Goal: Navigation & Orientation: Find specific page/section

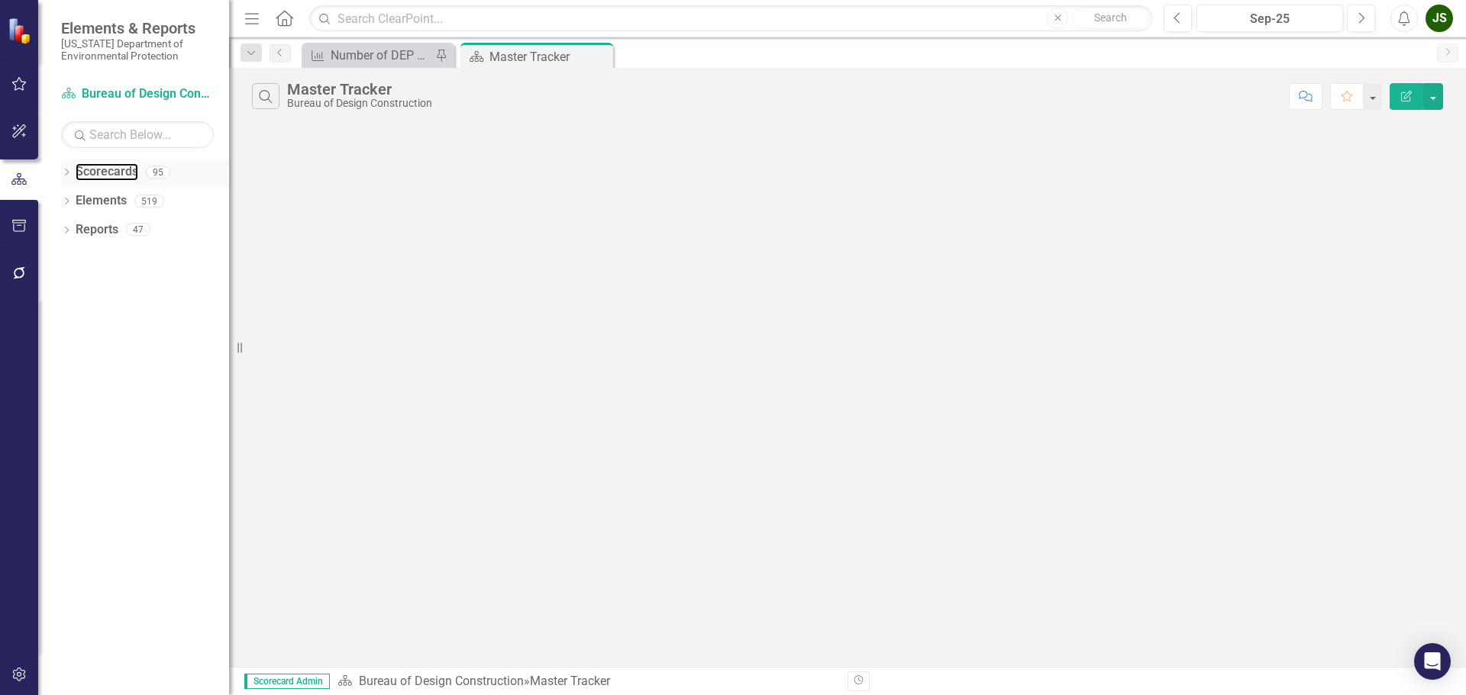
drag, startPoint x: 102, startPoint y: 165, endPoint x: 137, endPoint y: 188, distance: 42.6
click at [102, 164] on link "Scorecards" at bounding box center [107, 172] width 63 height 18
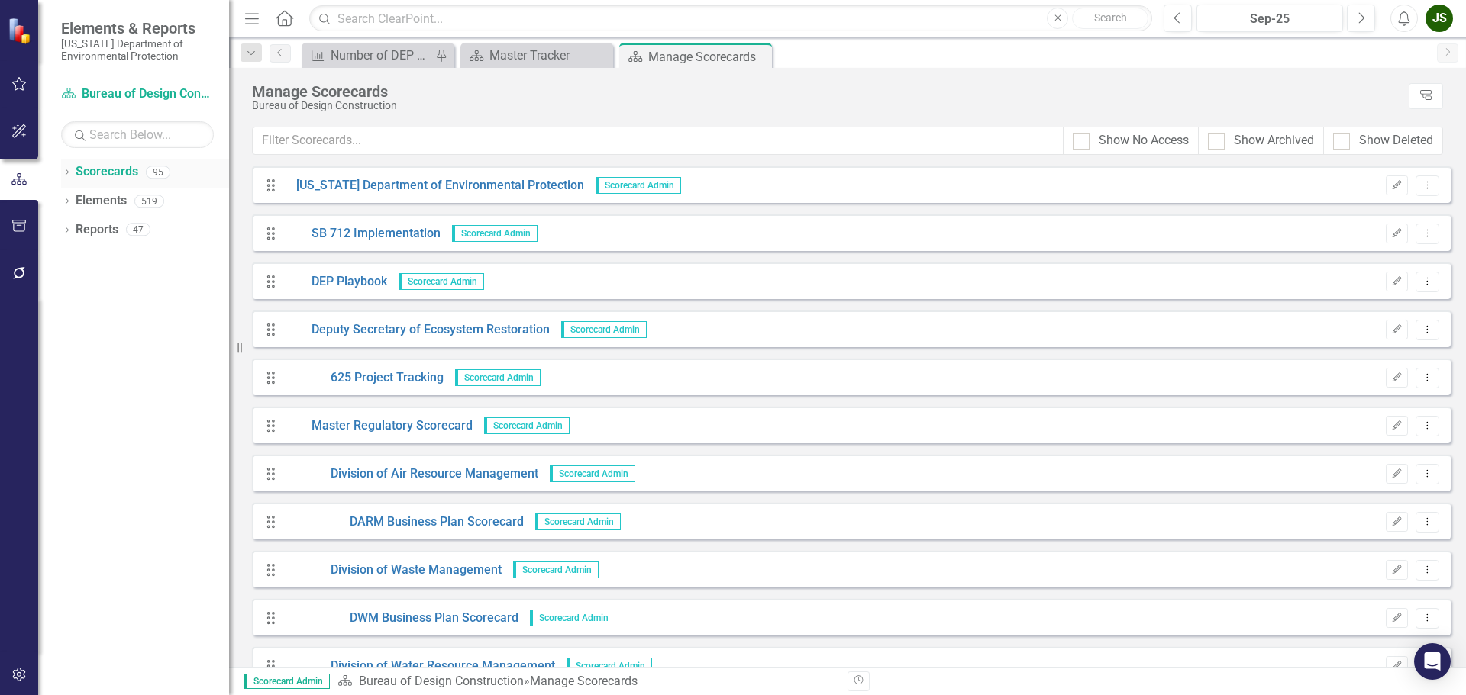
click at [69, 169] on div "Dropdown" at bounding box center [66, 174] width 11 height 13
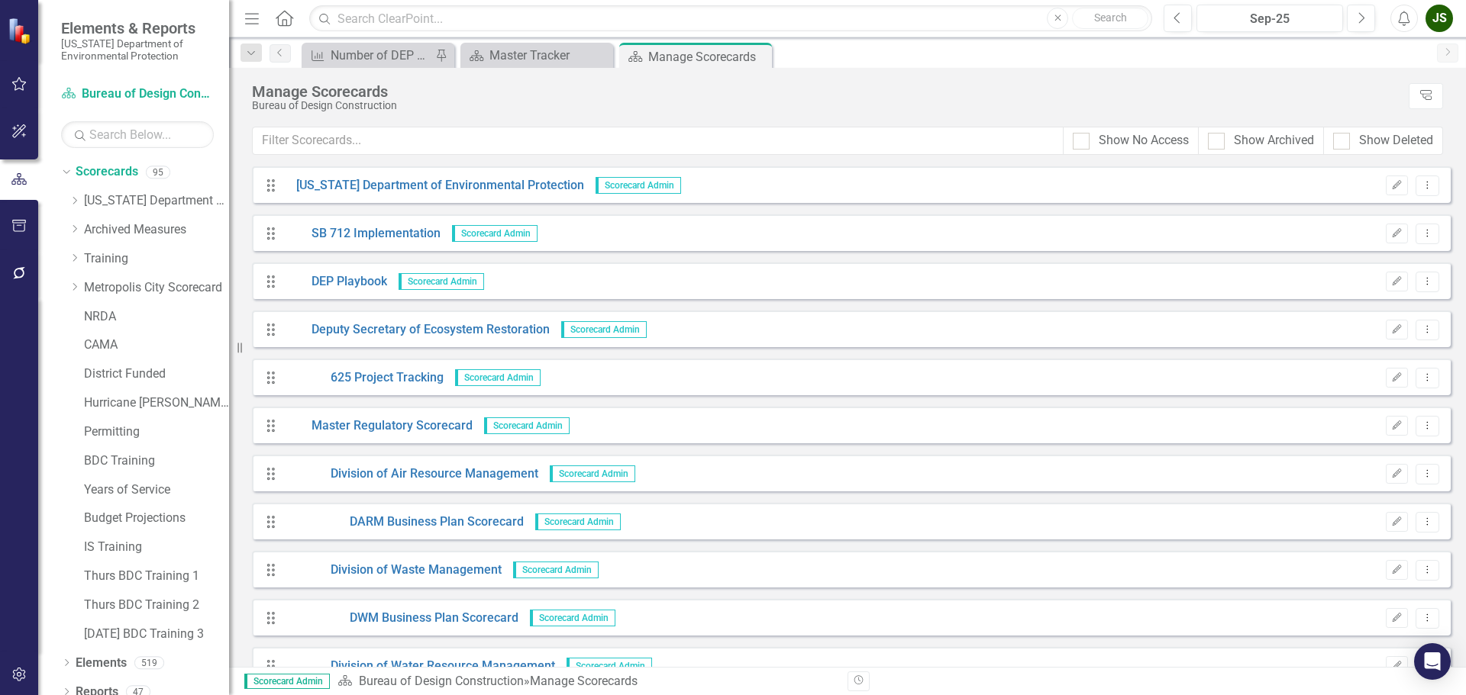
click at [14, 89] on icon "button" at bounding box center [19, 84] width 16 height 12
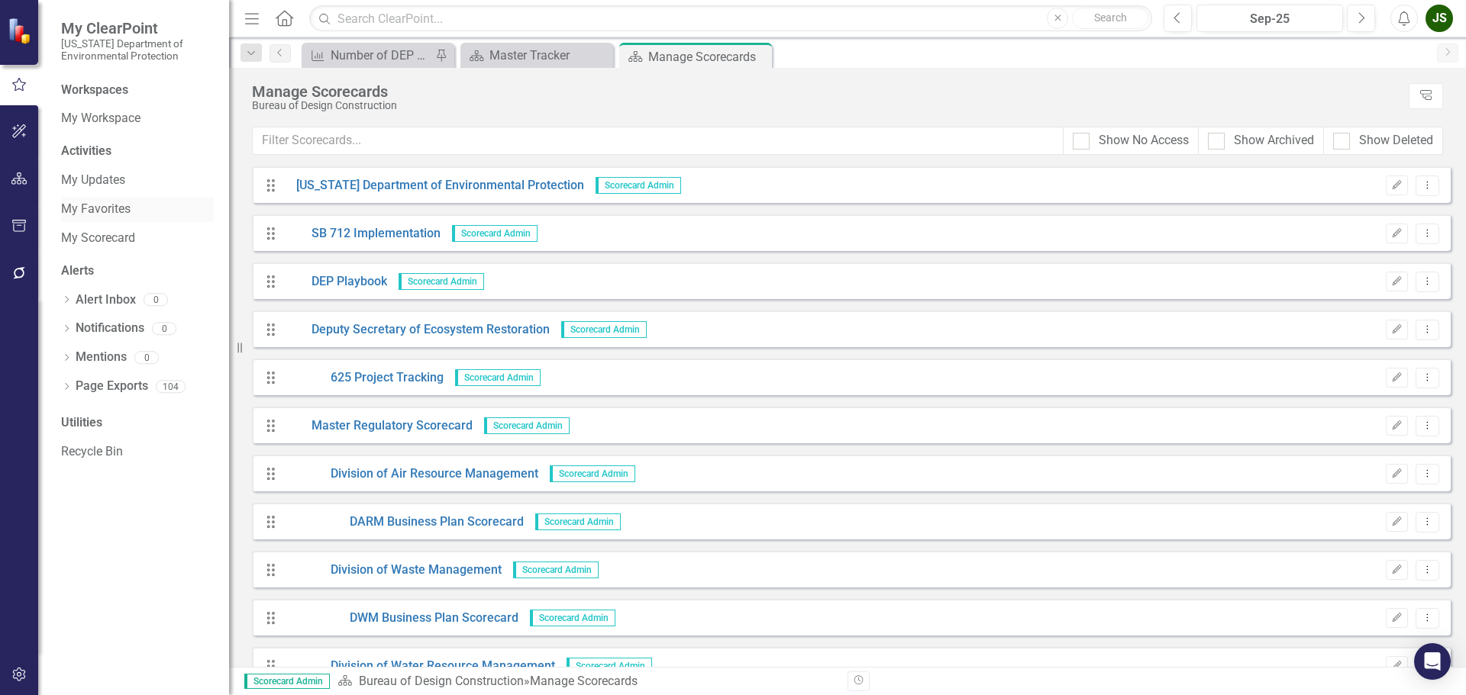
click at [127, 202] on link "My Favorites" at bounding box center [137, 210] width 153 height 18
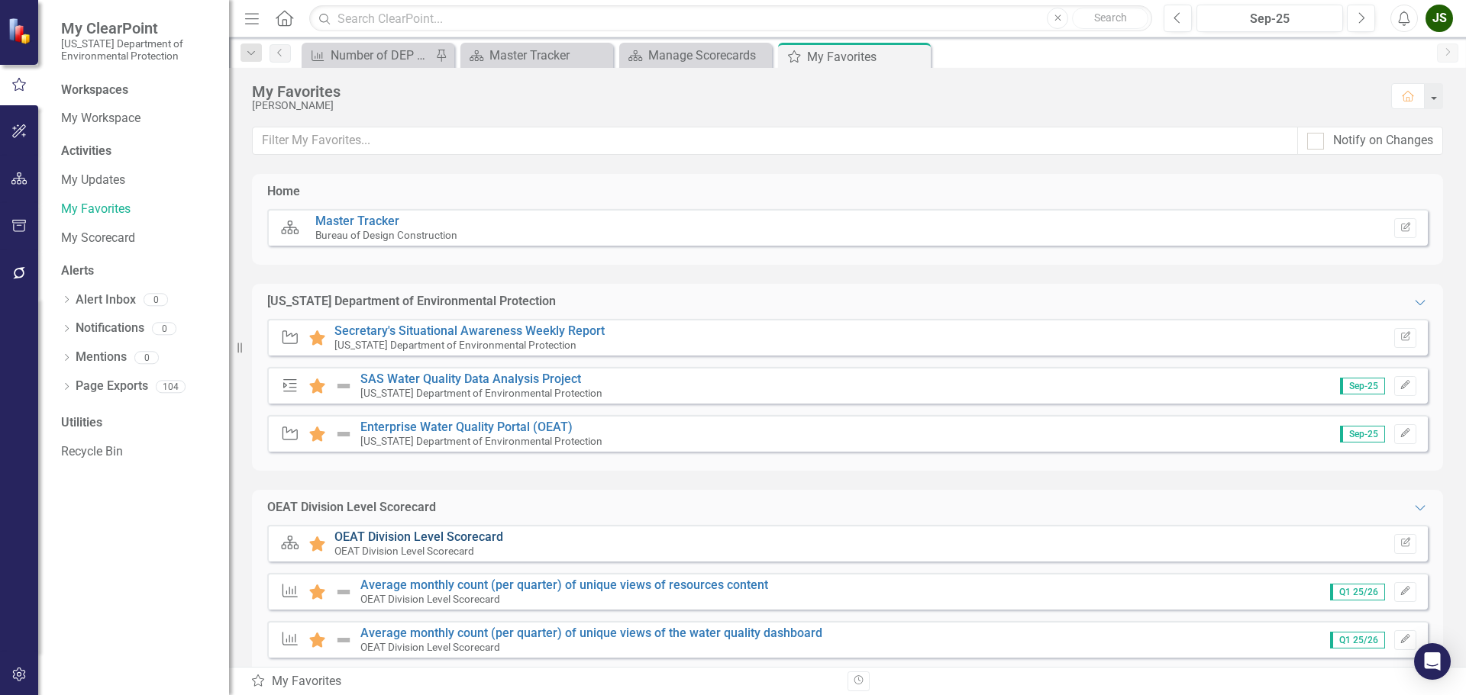
click at [376, 535] on link "OEAT Division Level Scorecard" at bounding box center [418, 537] width 169 height 15
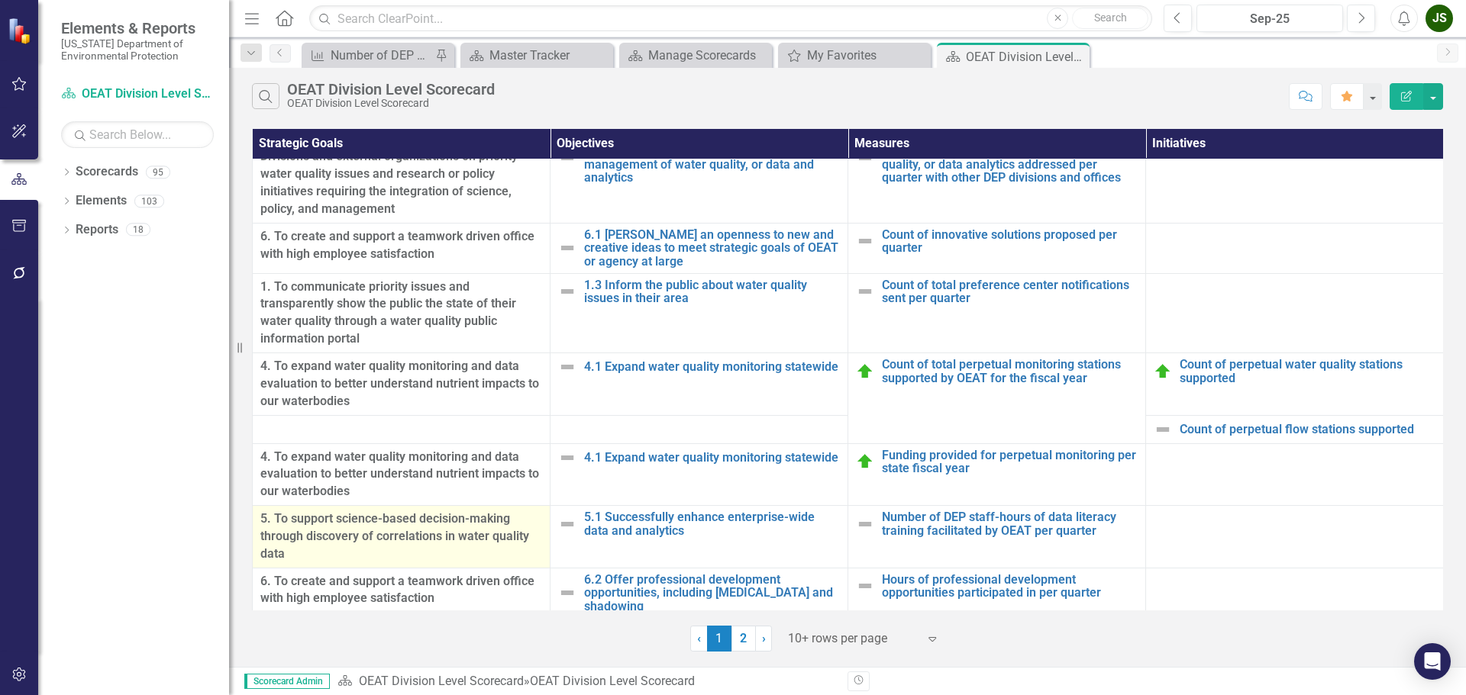
scroll to position [211, 0]
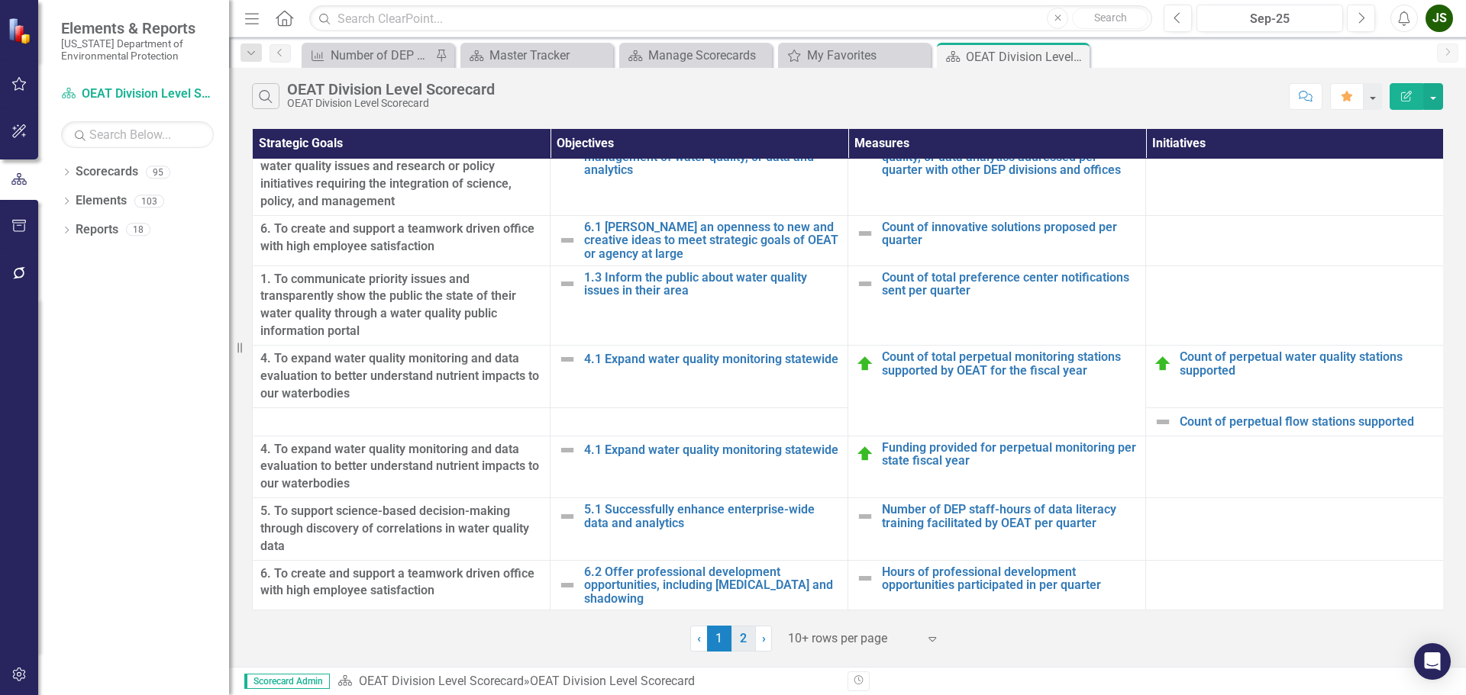
click at [742, 628] on link "2" at bounding box center [743, 639] width 24 height 26
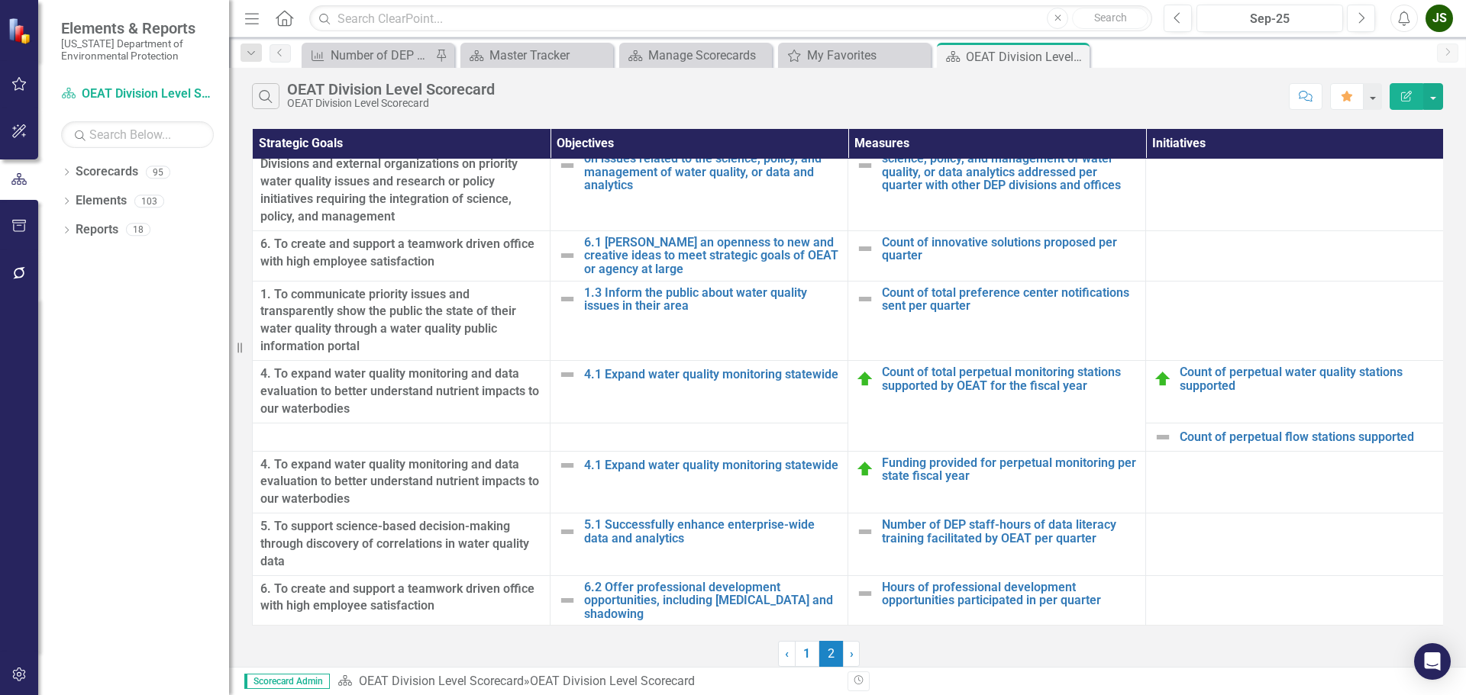
scroll to position [0, 0]
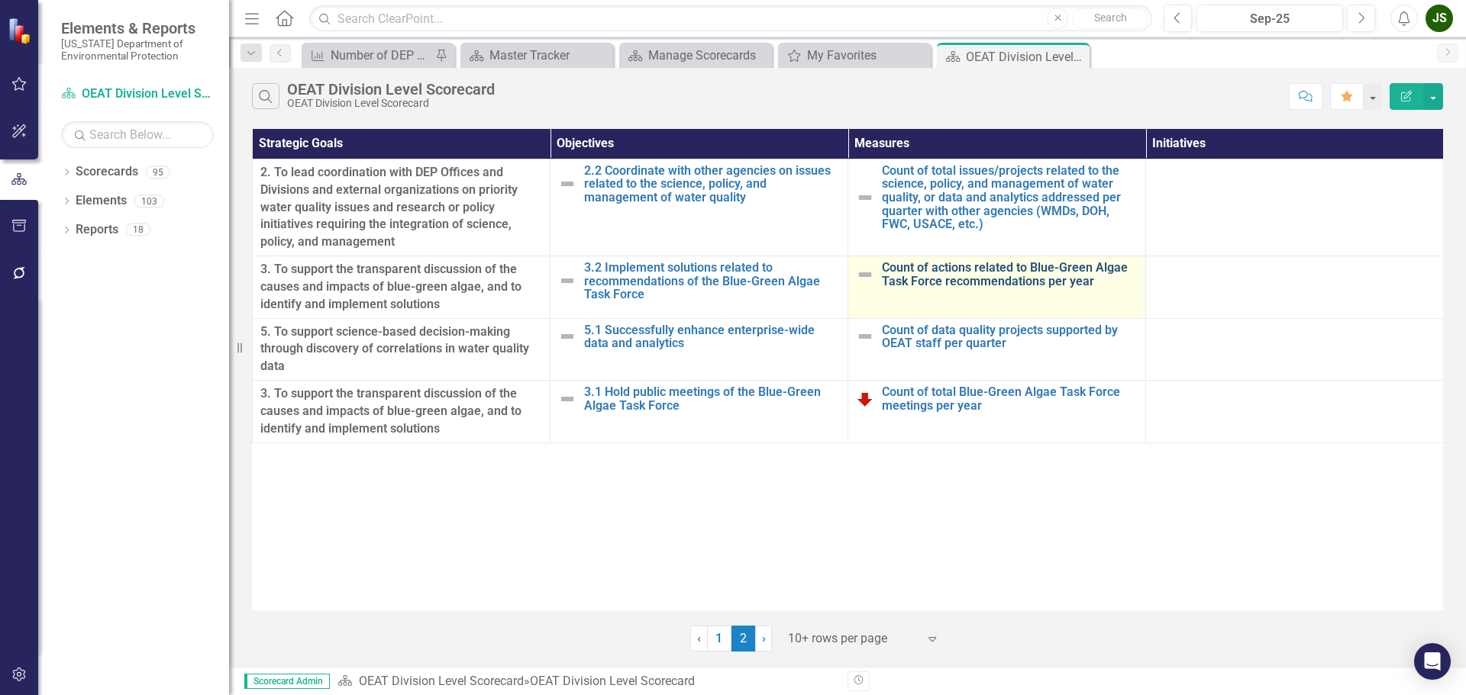
click at [1060, 286] on link "Count of actions related to Blue-Green Algae Task Force recommendations per year" at bounding box center [1010, 274] width 256 height 27
